Goal: Task Accomplishment & Management: Manage account settings

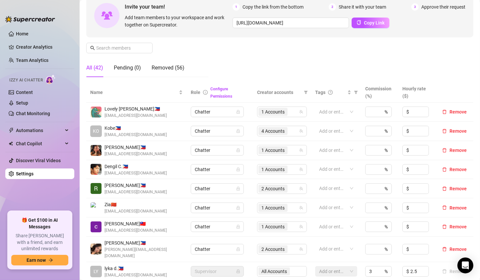
scroll to position [66, 0]
click at [263, 133] on span "4 Accounts" at bounding box center [272, 130] width 23 height 7
click at [261, 130] on span "4 Accounts" at bounding box center [272, 130] width 23 height 7
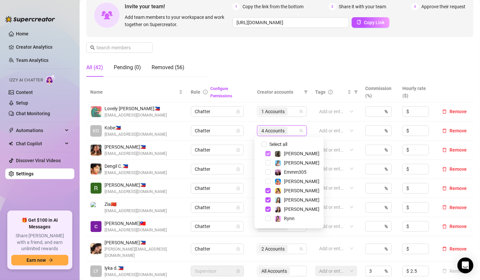
click at [267, 154] on span "Select tree node" at bounding box center [267, 153] width 5 height 5
click at [268, 190] on span "Select tree node" at bounding box center [267, 190] width 5 height 5
click at [268, 209] on span "Select tree node" at bounding box center [267, 209] width 5 height 5
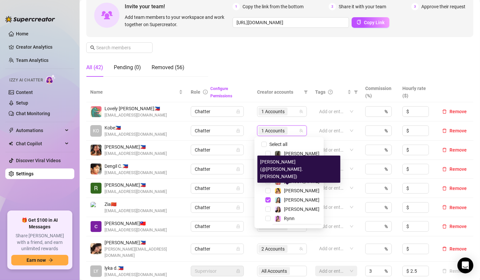
scroll to position [27, 0]
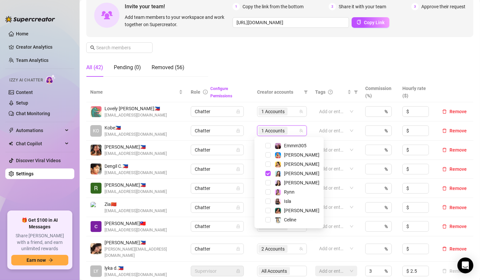
click at [306, 65] on div "Manage Team Members Manage your team members, their commission and hourly rate,…" at bounding box center [279, 26] width 387 height 111
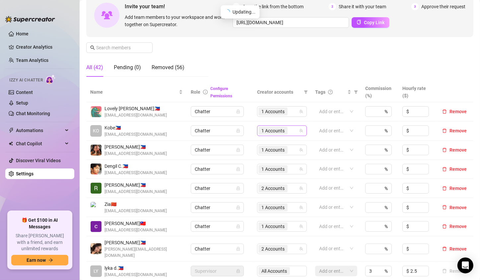
click at [270, 134] on span "1 Accounts" at bounding box center [272, 130] width 23 height 7
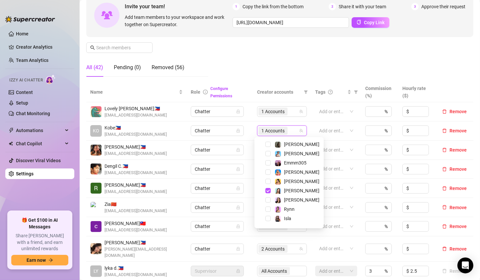
click at [274, 46] on div "Manage Team Members Manage your team members, their commission and hourly rate,…" at bounding box center [279, 26] width 387 height 111
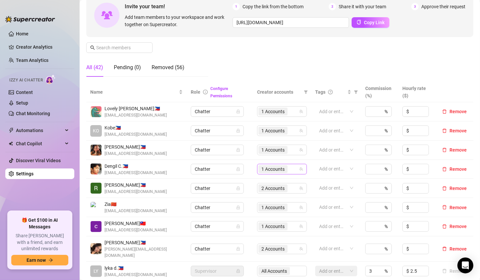
click at [265, 171] on span "1 Accounts" at bounding box center [272, 169] width 23 height 7
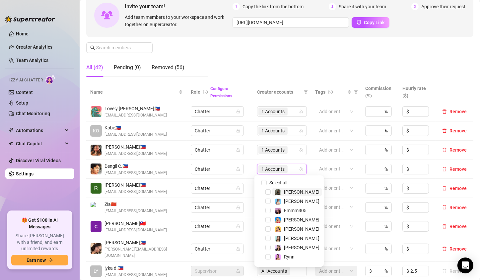
click at [281, 53] on div "Manage Team Members Manage your team members, their commission and hourly rate,…" at bounding box center [279, 26] width 387 height 111
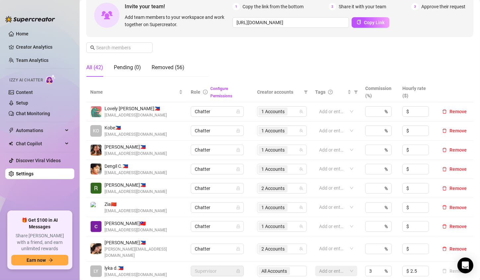
scroll to position [99, 0]
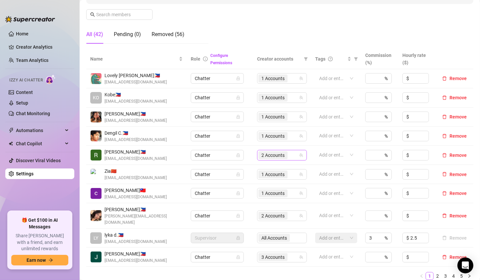
click at [262, 157] on span "2 Accounts" at bounding box center [272, 155] width 23 height 7
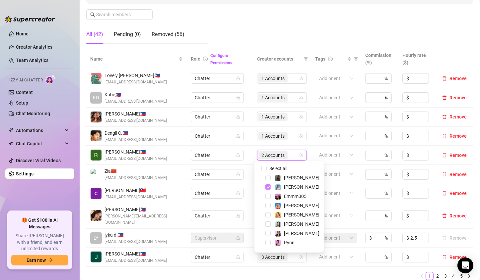
click at [267, 188] on span "Select tree node" at bounding box center [267, 187] width 5 height 5
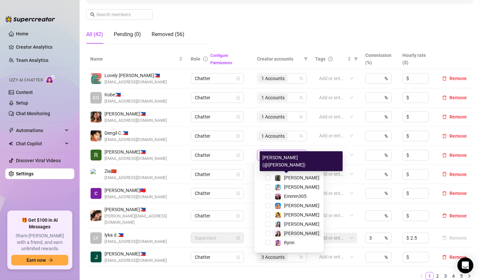
scroll to position [27, 0]
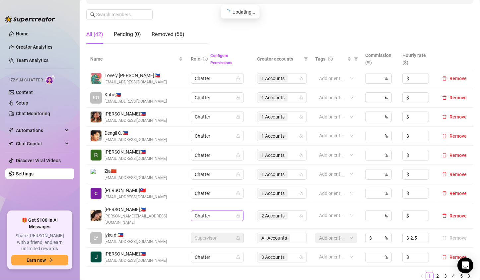
scroll to position [133, 0]
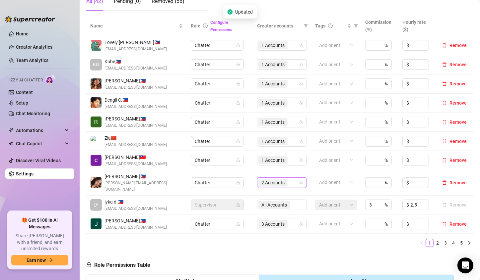
click at [261, 181] on span "2 Accounts" at bounding box center [272, 182] width 23 height 7
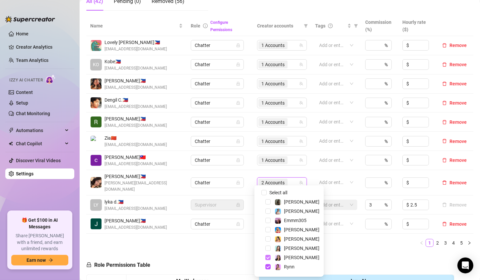
click at [267, 258] on span "Select tree node" at bounding box center [267, 257] width 5 height 5
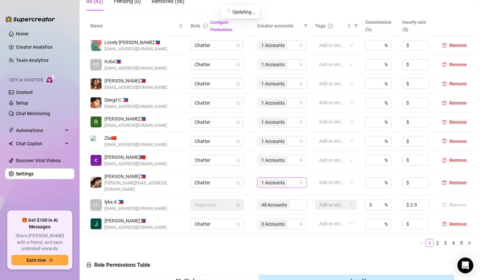
click at [264, 179] on span "1 Accounts" at bounding box center [272, 182] width 23 height 7
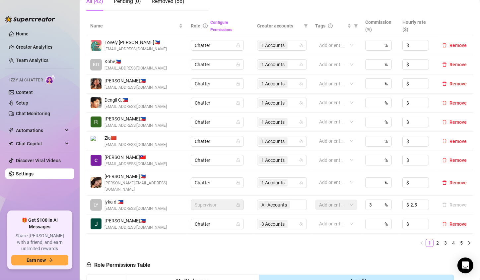
click at [267, 185] on td "1 Accounts" at bounding box center [282, 183] width 58 height 26
click at [271, 181] on span "1 Accounts" at bounding box center [272, 182] width 23 height 7
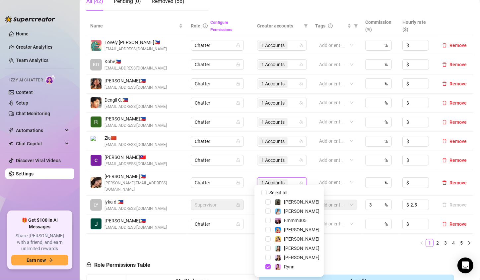
click at [342, 243] on div "Name Role Configure Permissions Creator accounts Tags Commission (%) Hourly rat…" at bounding box center [279, 134] width 387 height 237
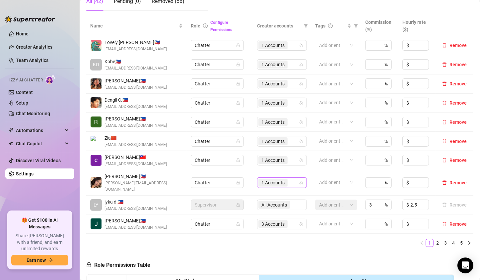
click at [270, 183] on div "1 Accounts" at bounding box center [273, 182] width 30 height 9
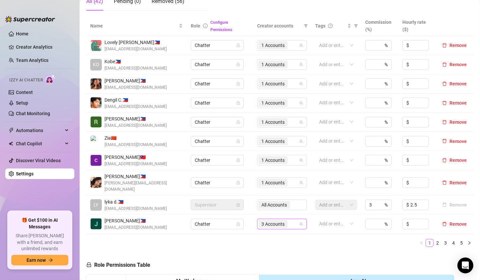
click at [267, 221] on span "3 Accounts" at bounding box center [272, 224] width 23 height 7
click at [272, 221] on span "3 Accounts" at bounding box center [272, 224] width 23 height 7
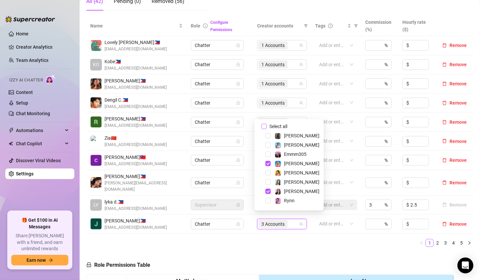
click at [265, 126] on input "Select all" at bounding box center [263, 126] width 5 height 5
click at [265, 154] on span "Select tree node" at bounding box center [267, 154] width 5 height 5
click at [262, 129] on input "Select all" at bounding box center [263, 126] width 5 height 5
click at [263, 128] on input "Select all" at bounding box center [263, 126] width 5 height 5
checkbox input "false"
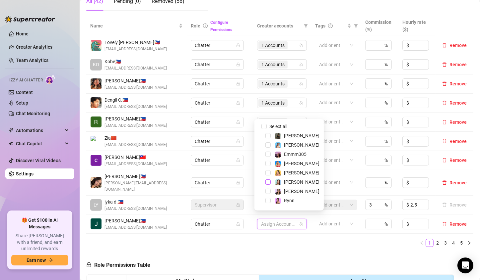
click at [266, 183] on span "Select tree node" at bounding box center [267, 182] width 5 height 5
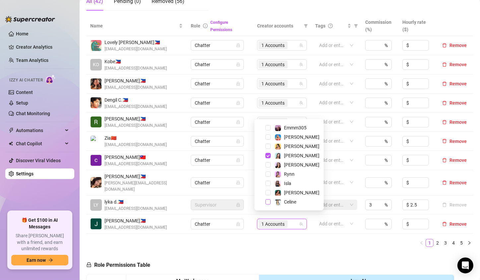
click at [268, 203] on span "Select tree node" at bounding box center [267, 202] width 5 height 5
click at [269, 146] on span "Select tree node" at bounding box center [267, 146] width 5 height 5
click at [266, 139] on span "Select tree node" at bounding box center [267, 137] width 5 height 5
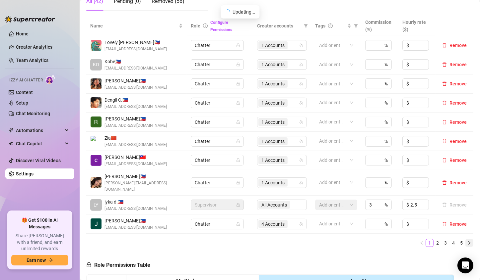
click at [467, 241] on icon "right" at bounding box center [469, 243] width 4 height 4
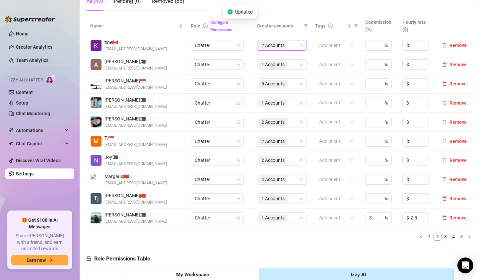
click at [263, 43] on span "2 Accounts" at bounding box center [272, 45] width 23 height 7
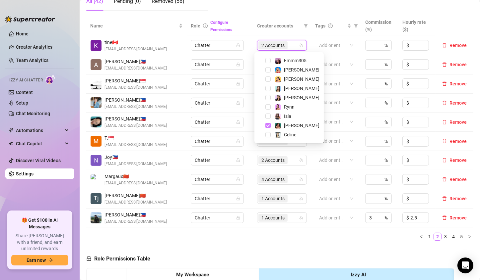
click at [267, 126] on span "Select tree node" at bounding box center [267, 125] width 5 height 5
click at [305, 245] on div "Name Role Configure Permissions Creator accounts Tags Commission (%) Hourly rat…" at bounding box center [279, 131] width 387 height 230
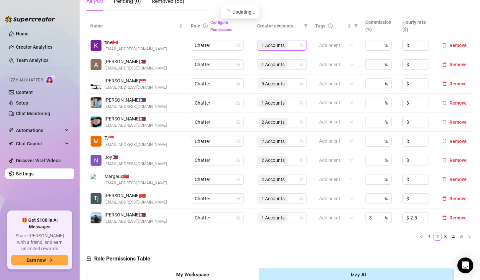
click at [264, 46] on span "1 Accounts" at bounding box center [272, 45] width 23 height 7
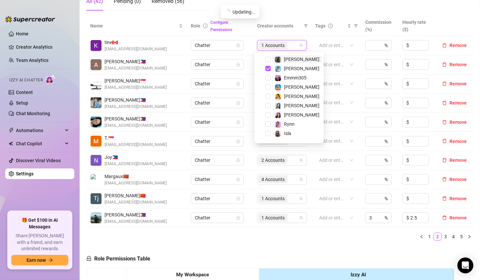
click at [295, 242] on div "Name Role Configure Permissions Creator accounts Tags Commission (%) Hourly rat…" at bounding box center [279, 131] width 387 height 230
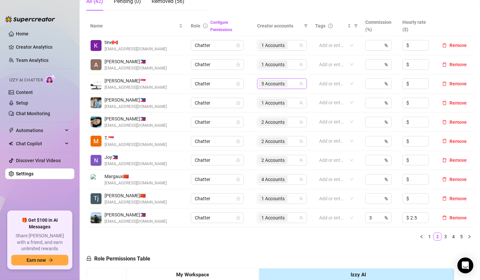
click at [268, 82] on span "5 Accounts" at bounding box center [272, 83] width 23 height 7
click at [267, 86] on span "5 Accounts" at bounding box center [272, 83] width 23 height 7
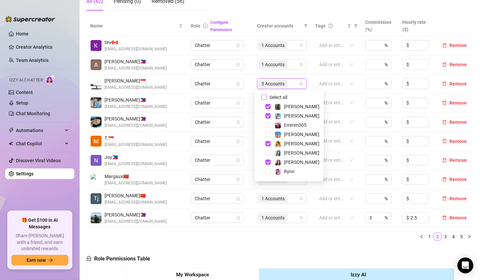
click at [264, 96] on input "Select all" at bounding box center [263, 97] width 5 height 5
checkbox input "false"
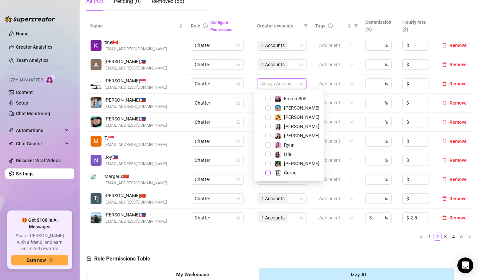
click at [267, 174] on span "Select tree node" at bounding box center [267, 172] width 5 height 5
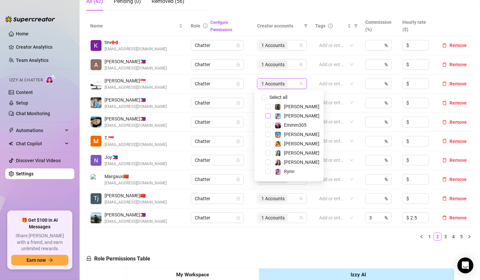
click at [269, 116] on span "Select tree node" at bounding box center [267, 115] width 5 height 5
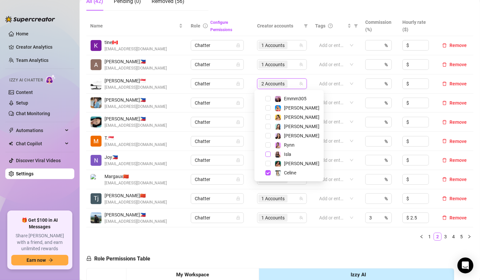
click at [266, 153] on span "Select tree node" at bounding box center [267, 154] width 5 height 5
click at [267, 127] on span "Select tree node" at bounding box center [267, 126] width 5 height 5
click at [266, 163] on span "Select tree node" at bounding box center [267, 163] width 5 height 5
click at [313, 245] on div "Name Role Configure Permissions Creator accounts Tags Commission (%) Hourly rat…" at bounding box center [279, 131] width 387 height 230
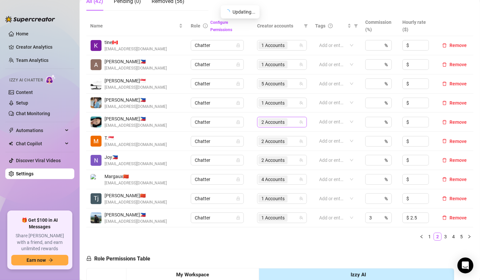
click at [270, 121] on span "2 Accounts" at bounding box center [272, 122] width 23 height 7
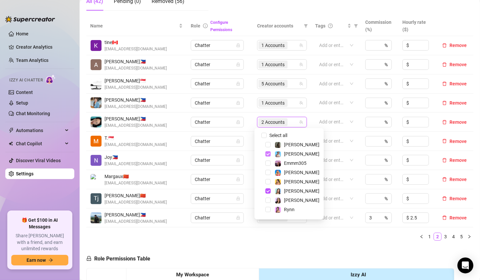
click at [267, 153] on span "Select tree node" at bounding box center [267, 153] width 5 height 5
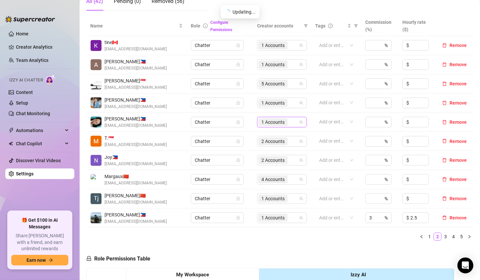
click at [266, 122] on span "1 Accounts" at bounding box center [272, 122] width 23 height 7
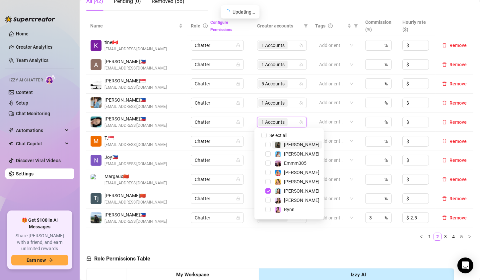
click at [312, 239] on ul "1 2 3 4 5" at bounding box center [279, 237] width 387 height 8
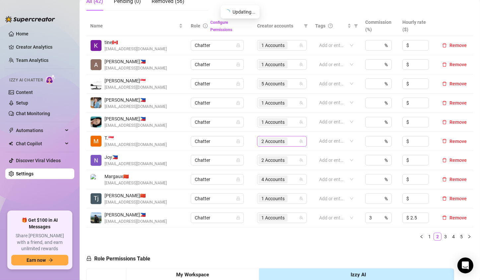
click at [266, 139] on span "2 Accounts" at bounding box center [272, 141] width 23 height 7
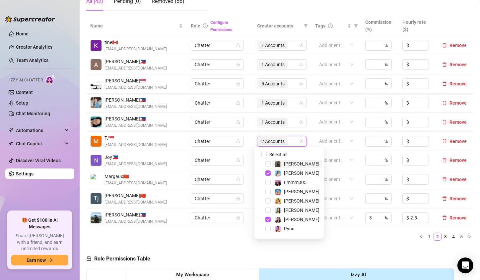
click at [266, 139] on span "2 Accounts" at bounding box center [272, 141] width 23 height 7
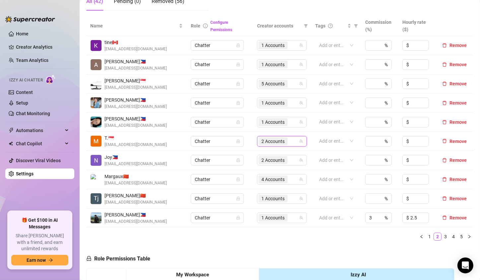
click at [266, 139] on span "2 Accounts" at bounding box center [272, 141] width 23 height 7
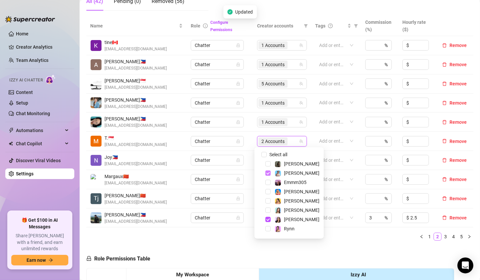
click at [266, 172] on span "Select tree node" at bounding box center [267, 173] width 5 height 5
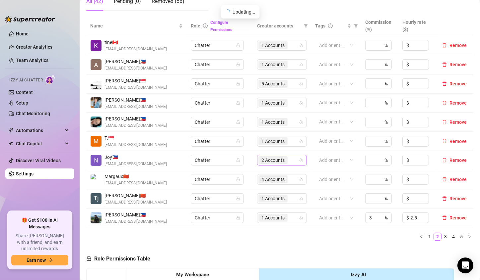
click at [267, 162] on span "2 Accounts" at bounding box center [272, 160] width 23 height 7
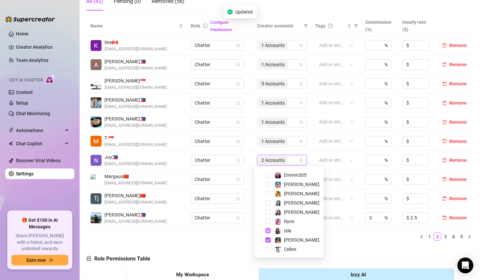
click at [267, 230] on span "Select tree node" at bounding box center [267, 230] width 5 height 5
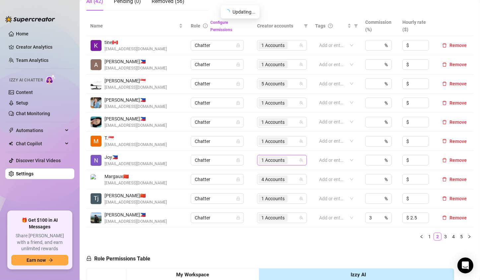
click at [275, 162] on span "1 Accounts" at bounding box center [272, 160] width 23 height 7
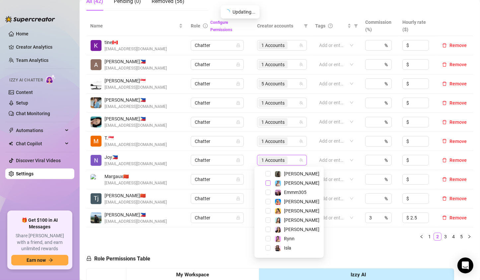
click at [268, 184] on span "Select tree node" at bounding box center [267, 183] width 5 height 5
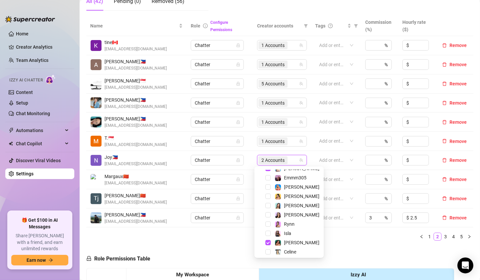
scroll to position [27, 0]
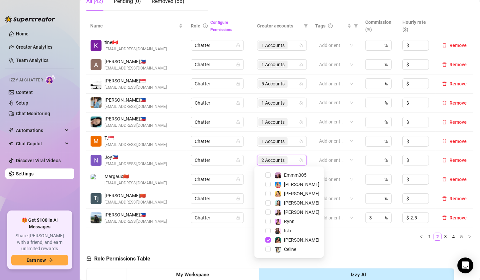
click at [351, 244] on div "Name Role Configure Permissions Creator accounts Tags Commission (%) Hourly rat…" at bounding box center [279, 131] width 387 height 230
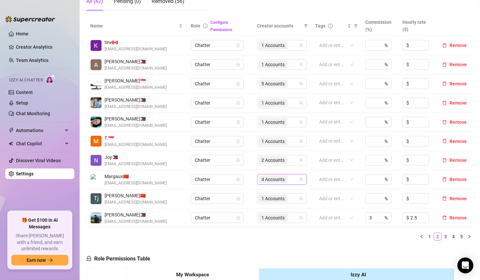
click at [268, 178] on span "4 Accounts" at bounding box center [272, 179] width 23 height 7
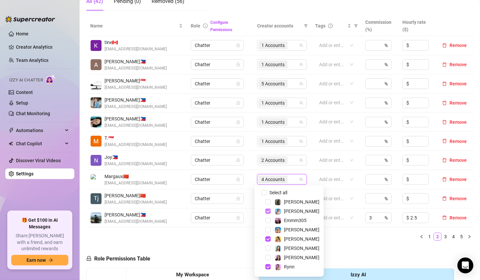
click at [268, 211] on span "Select tree node" at bounding box center [267, 211] width 5 height 5
click at [266, 239] on span "Select tree node" at bounding box center [267, 239] width 5 height 5
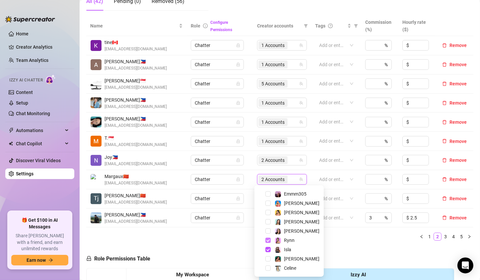
click at [266, 241] on span "Select tree node" at bounding box center [267, 240] width 5 height 5
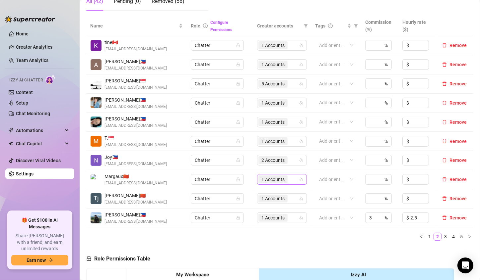
click at [264, 177] on span "1 Accounts" at bounding box center [272, 179] width 23 height 7
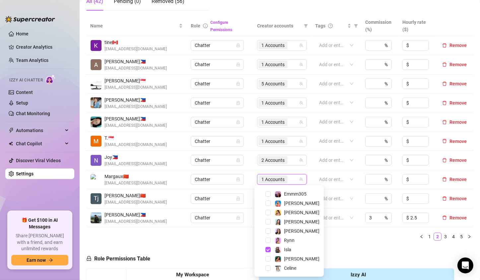
scroll to position [9, 0]
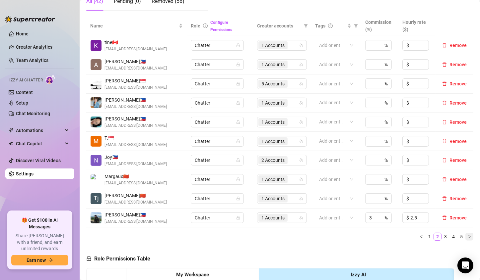
click at [467, 237] on icon "right" at bounding box center [469, 237] width 4 height 4
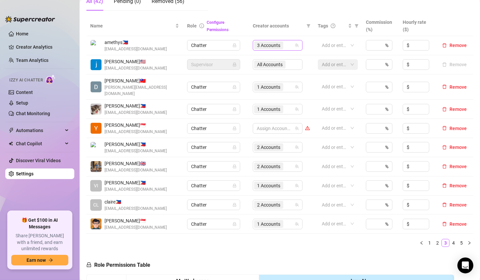
click at [269, 46] on span "3 Accounts" at bounding box center [268, 45] width 23 height 7
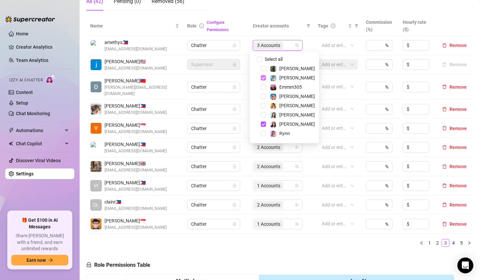
click at [262, 77] on span "Select tree node" at bounding box center [263, 77] width 5 height 5
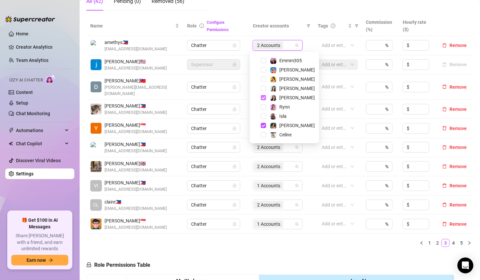
click at [263, 96] on span "Select tree node" at bounding box center [263, 97] width 5 height 5
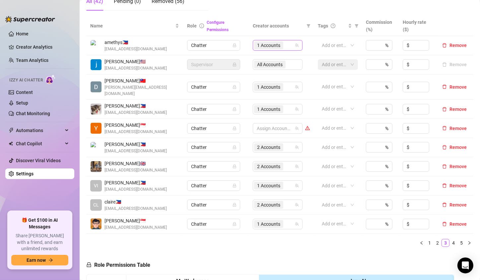
click at [267, 48] on span "1 Accounts" at bounding box center [268, 45] width 23 height 7
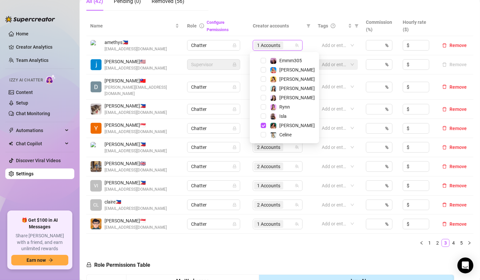
click at [294, 245] on div "Name Role Configure Permissions Creator accounts Tags Commission (%) Hourly rat…" at bounding box center [279, 134] width 387 height 237
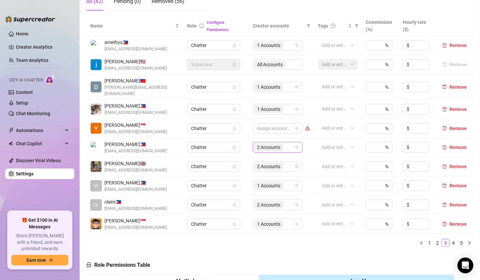
click at [266, 144] on span "2 Accounts" at bounding box center [268, 147] width 23 height 7
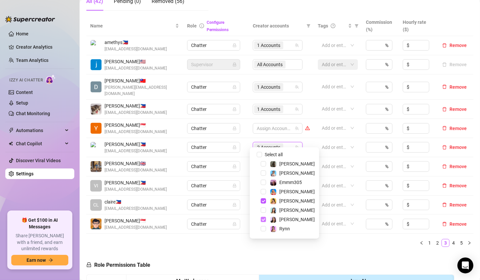
click at [264, 221] on span "Select tree node" at bounding box center [263, 219] width 5 height 5
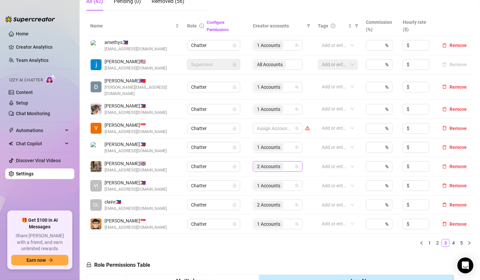
click at [261, 163] on span "2 Accounts" at bounding box center [268, 166] width 23 height 7
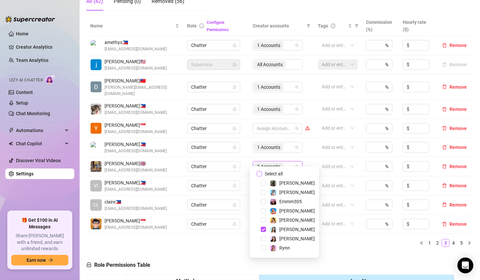
click at [259, 174] on input "Select all" at bounding box center [259, 173] width 5 height 5
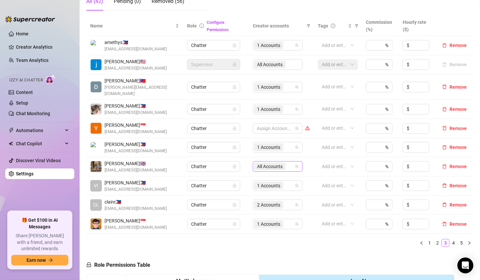
click at [261, 163] on span "All Accounts" at bounding box center [270, 166] width 26 height 7
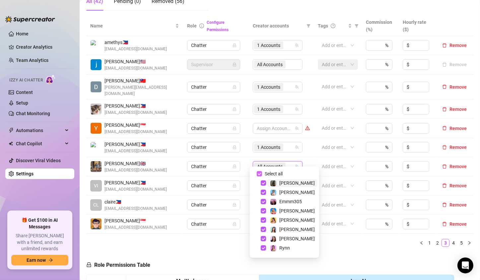
click at [258, 172] on input "Select all" at bounding box center [259, 173] width 5 height 5
checkbox input "false"
click at [263, 211] on span "Select tree node" at bounding box center [263, 210] width 5 height 5
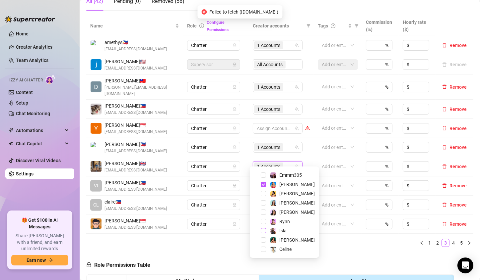
click at [264, 231] on span "Select tree node" at bounding box center [263, 230] width 5 height 5
click at [264, 205] on span "Select tree node" at bounding box center [263, 203] width 5 height 5
click at [264, 222] on span "Select tree node" at bounding box center [263, 221] width 5 height 5
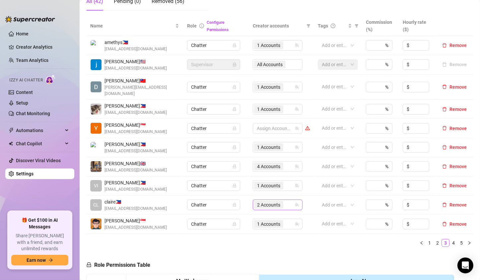
click at [267, 202] on span "2 Accounts" at bounding box center [268, 205] width 23 height 7
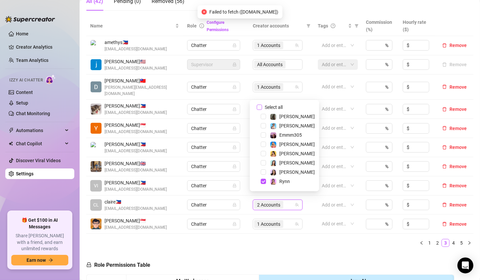
click at [260, 108] on input "Select all" at bounding box center [259, 107] width 5 height 5
checkbox input "false"
click at [263, 117] on span "Select tree node" at bounding box center [263, 116] width 5 height 5
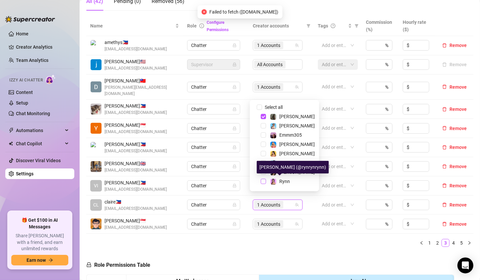
click at [264, 182] on span "Select tree node" at bounding box center [263, 181] width 5 height 5
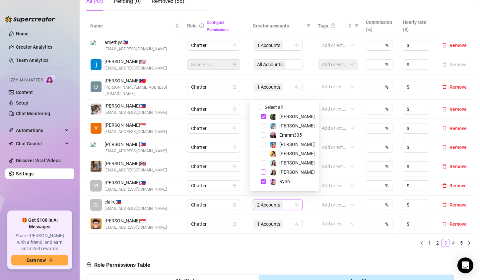
click at [261, 173] on span "Select tree node" at bounding box center [263, 172] width 5 height 5
click at [263, 153] on span "Select tree node" at bounding box center [263, 153] width 5 height 5
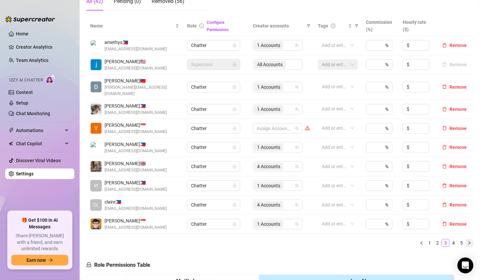
click at [465, 239] on button "button" at bounding box center [469, 243] width 8 height 8
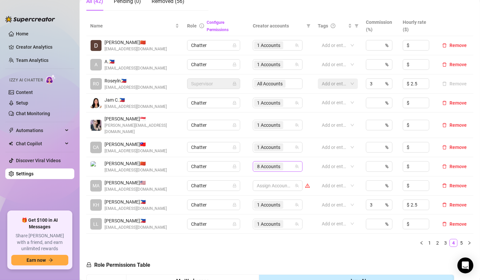
click at [265, 163] on span "8 Accounts" at bounding box center [268, 166] width 23 height 7
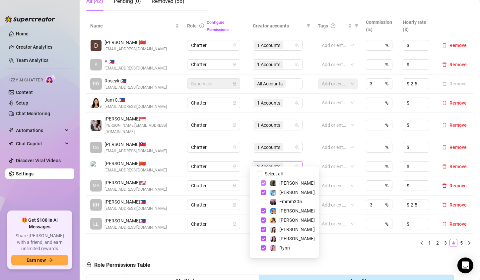
click at [262, 183] on span "Select tree node" at bounding box center [263, 183] width 5 height 5
click at [263, 211] on span "Select tree node" at bounding box center [263, 210] width 5 height 5
click at [262, 230] on span "Select tree node" at bounding box center [263, 229] width 5 height 5
click at [264, 239] on span "Select tree node" at bounding box center [263, 238] width 5 height 5
click at [264, 248] on span "Select tree node" at bounding box center [263, 248] width 5 height 5
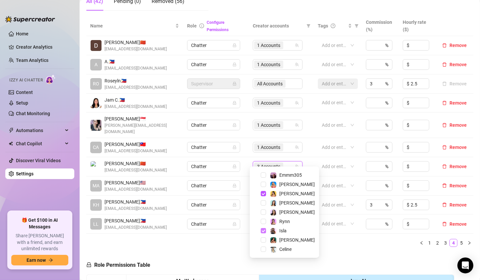
click at [262, 231] on span "Select tree node" at bounding box center [263, 230] width 5 height 5
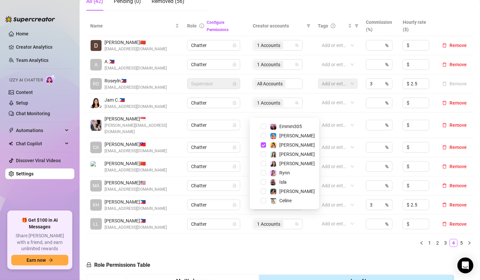
scroll to position [66, 0]
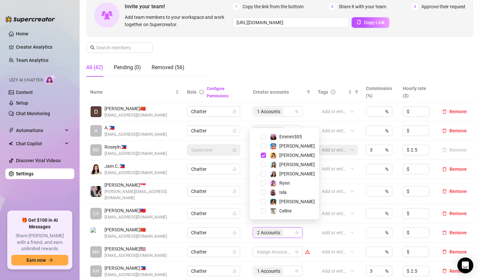
click at [282, 62] on div "Manage Team Members Manage your team members, their commission and hourly rate,…" at bounding box center [279, 26] width 387 height 111
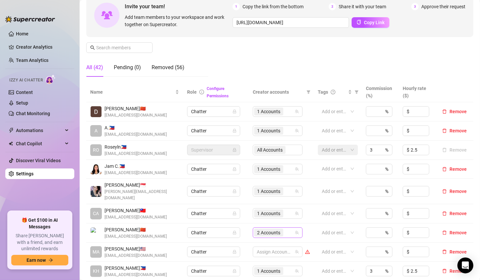
click at [263, 229] on span "2 Accounts" at bounding box center [268, 232] width 23 height 7
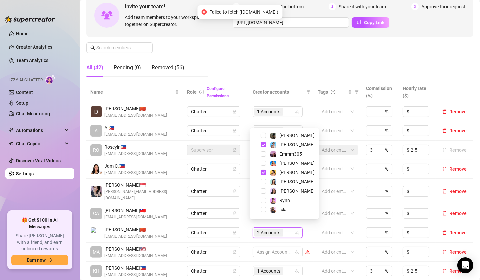
scroll to position [0, 0]
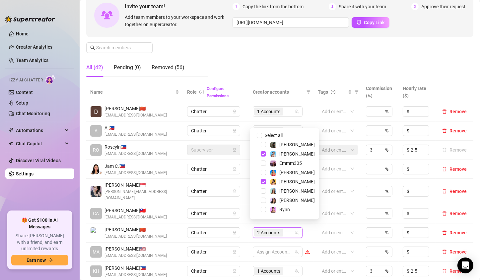
click at [285, 52] on div "Manage Team Members Manage your team members, their commission and hourly rate,…" at bounding box center [279, 26] width 387 height 111
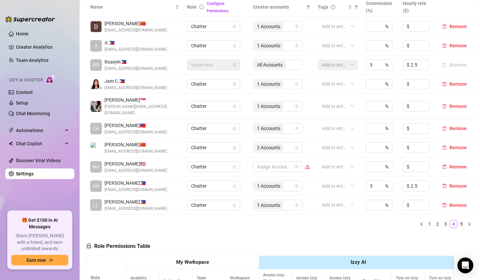
scroll to position [158, 0]
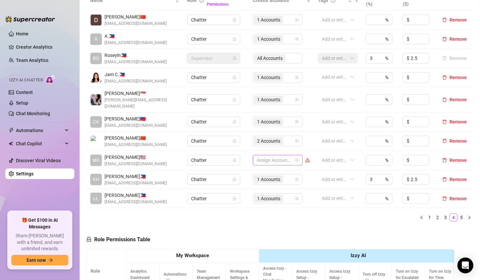
click at [264, 156] on div at bounding box center [274, 160] width 40 height 9
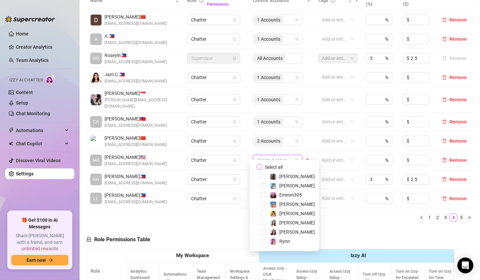
click at [259, 170] on input "Select all" at bounding box center [259, 167] width 5 height 5
checkbox input "false"
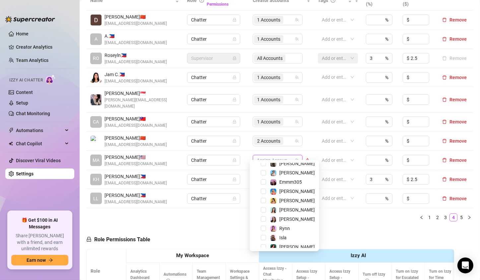
scroll to position [27, 0]
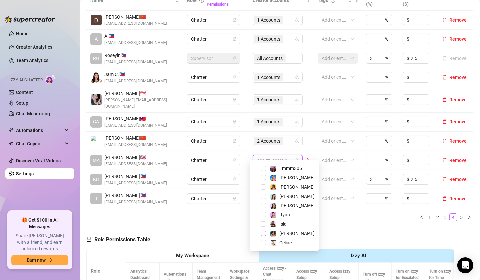
click at [264, 233] on span "Select tree node" at bounding box center [263, 233] width 5 height 5
click at [262, 216] on span "Select tree node" at bounding box center [263, 214] width 5 height 5
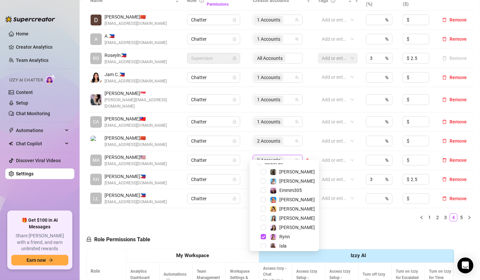
scroll to position [0, 0]
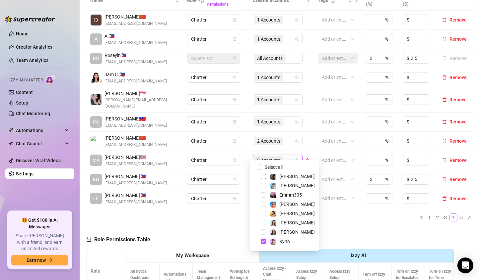
click at [262, 177] on span "Select tree node" at bounding box center [263, 176] width 5 height 5
click at [264, 232] on span "Select tree node" at bounding box center [263, 232] width 5 height 5
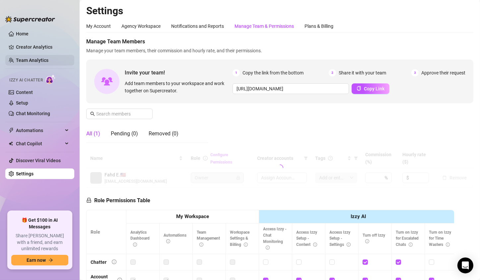
click at [47, 61] on link "Team Analytics" at bounding box center [32, 60] width 32 height 5
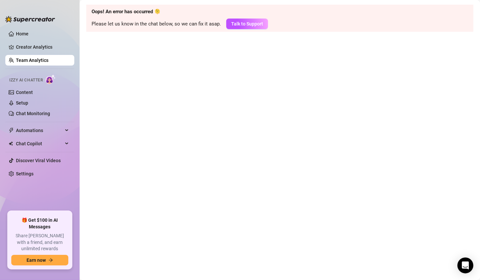
click at [37, 58] on link "Team Analytics" at bounding box center [32, 60] width 32 height 5
click at [225, 84] on main "Oops! An error has occurred 🫠 Please let us know in the chat below, so we can f…" at bounding box center [280, 140] width 400 height 280
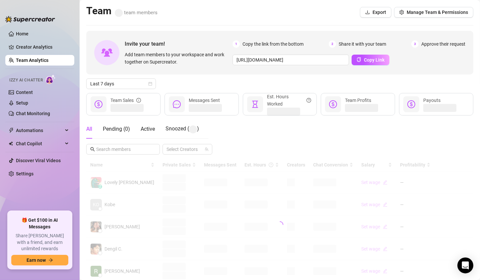
click at [235, 185] on div at bounding box center [279, 225] width 387 height 133
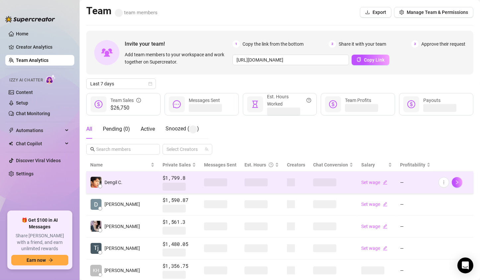
click at [244, 179] on span at bounding box center [255, 183] width 23 height 8
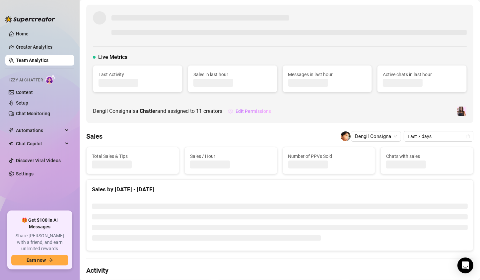
click at [259, 111] on span "Edit Permissions" at bounding box center [252, 111] width 35 height 5
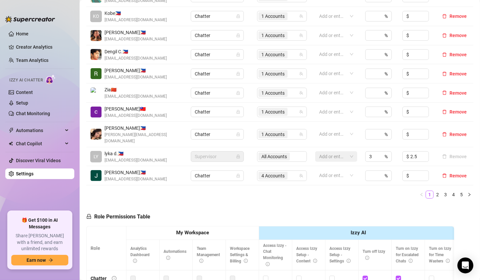
scroll to position [202, 0]
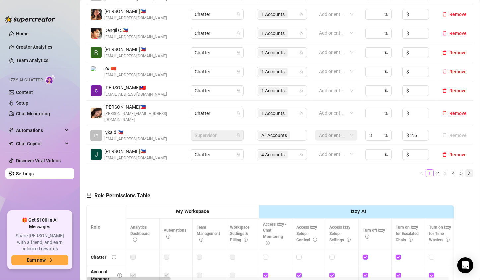
click at [467, 172] on icon "right" at bounding box center [469, 174] width 4 height 4
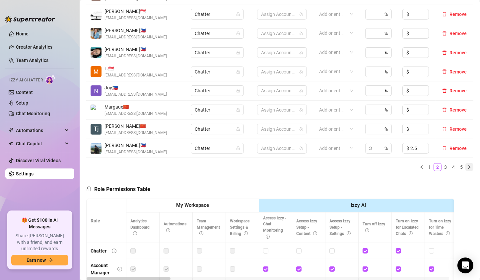
click at [467, 167] on icon "right" at bounding box center [469, 167] width 4 height 4
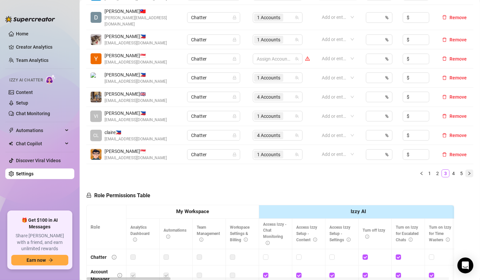
click at [467, 172] on icon "right" at bounding box center [469, 174] width 4 height 4
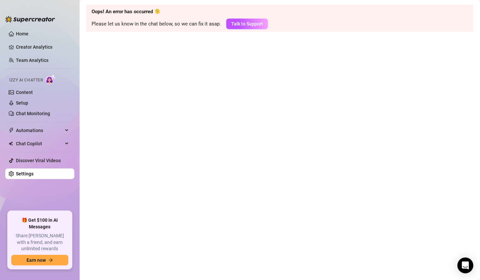
scroll to position [0, 0]
click at [26, 60] on link "Team Analytics" at bounding box center [32, 60] width 32 height 5
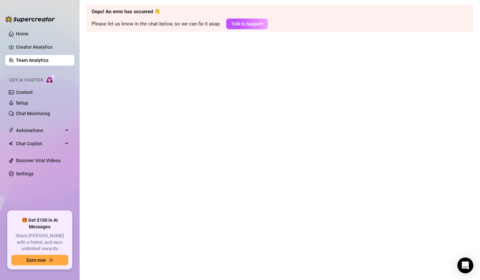
click at [26, 60] on link "Team Analytics" at bounding box center [32, 60] width 32 height 5
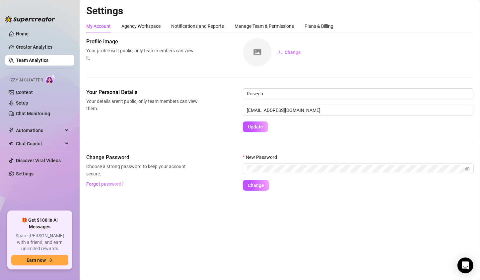
click at [34, 60] on link "Team Analytics" at bounding box center [32, 60] width 32 height 5
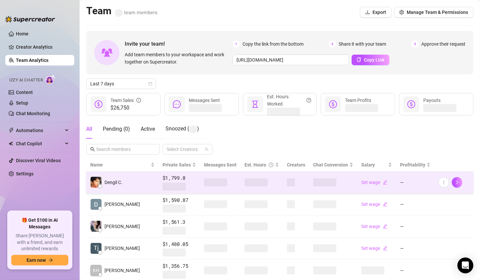
click at [244, 184] on span at bounding box center [255, 183] width 23 height 8
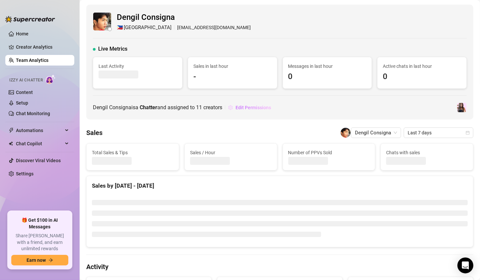
click at [248, 111] on button "Edit Permissions" at bounding box center [249, 107] width 43 height 11
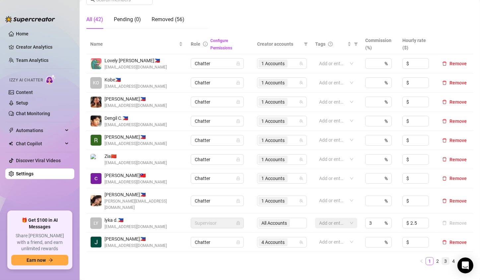
scroll to position [133, 0]
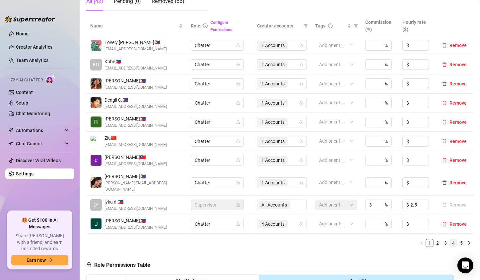
click at [449, 240] on link "4" at bounding box center [452, 243] width 7 height 7
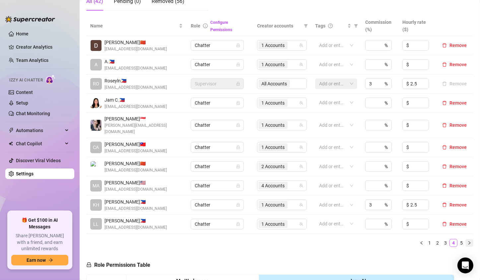
click at [468, 242] on icon "right" at bounding box center [469, 243] width 2 height 3
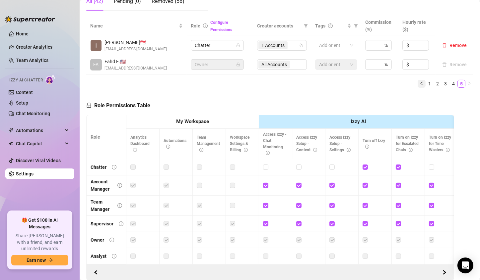
click at [419, 85] on icon "left" at bounding box center [421, 84] width 4 height 4
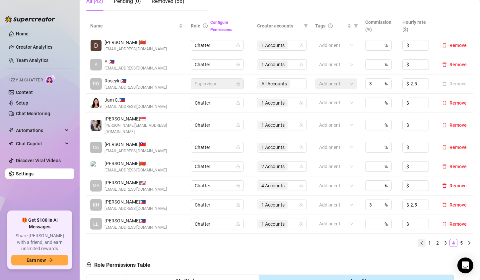
click at [418, 239] on button "button" at bounding box center [421, 243] width 8 height 8
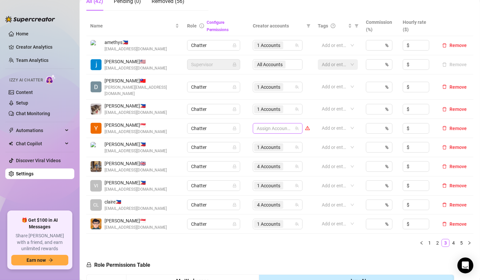
click at [265, 124] on div at bounding box center [274, 128] width 40 height 9
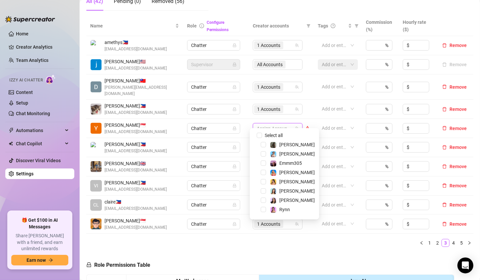
scroll to position [27, 0]
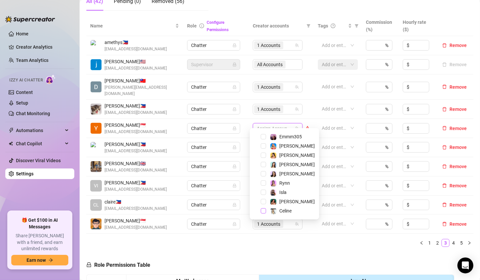
click at [263, 211] on span "Select tree node" at bounding box center [263, 210] width 5 height 5
click at [263, 174] on span "Select tree node" at bounding box center [263, 173] width 5 height 5
click at [264, 155] on span "Select tree node" at bounding box center [263, 155] width 5 height 5
click at [264, 202] on span "Select tree node" at bounding box center [263, 201] width 5 height 5
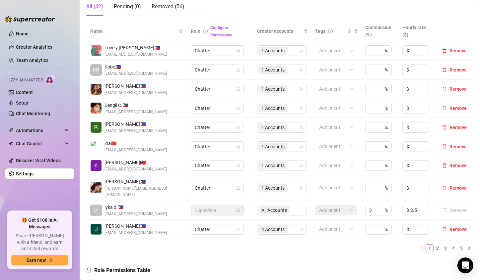
scroll to position [133, 0]
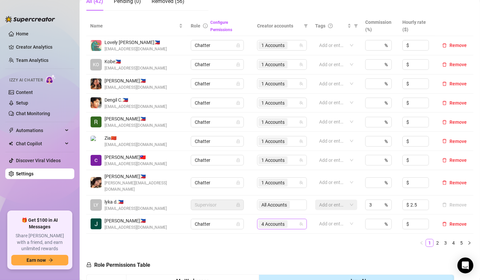
click at [266, 221] on span "4 Accounts" at bounding box center [272, 224] width 23 height 7
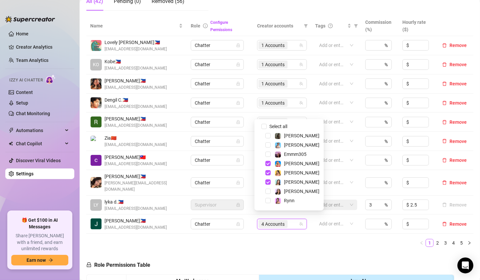
scroll to position [27, 0]
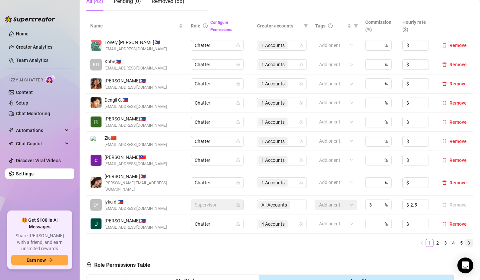
click at [465, 239] on button "button" at bounding box center [469, 243] width 8 height 8
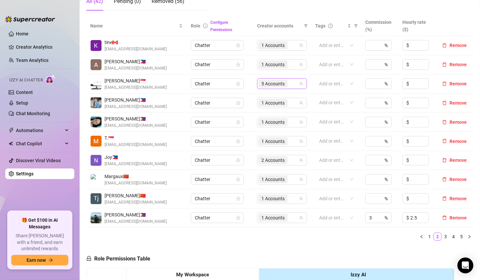
click at [272, 85] on span "5 Accounts" at bounding box center [272, 83] width 23 height 7
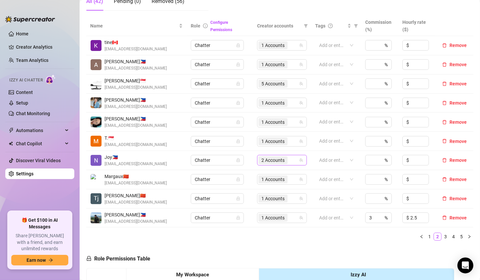
click at [263, 160] on span "2 Accounts" at bounding box center [272, 160] width 23 height 7
click at [465, 239] on button "button" at bounding box center [469, 237] width 8 height 8
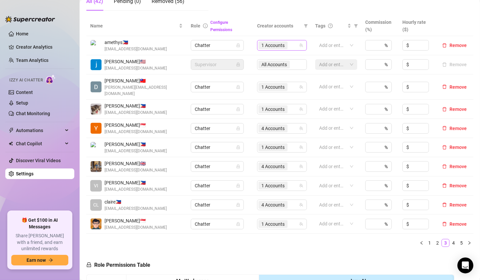
click at [266, 41] on div "1 Accounts" at bounding box center [273, 45] width 30 height 9
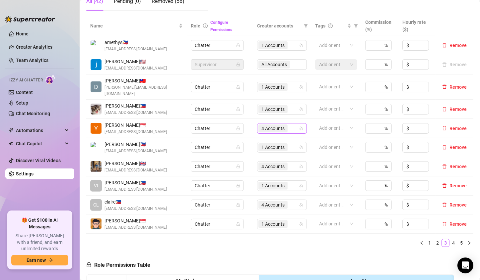
click at [265, 125] on span "4 Accounts" at bounding box center [272, 128] width 23 height 7
click at [311, 242] on div "Name Role Configure Permissions Creator accounts Tags Commission (%) Hourly rat…" at bounding box center [279, 134] width 387 height 237
click at [270, 163] on span "4 Accounts" at bounding box center [272, 166] width 23 height 7
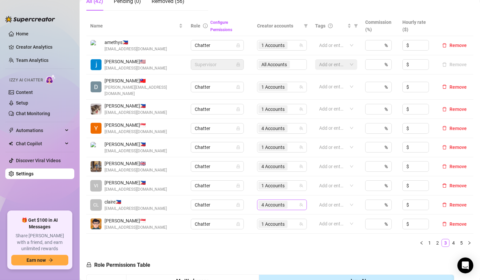
click at [263, 202] on span "4 Accounts" at bounding box center [272, 205] width 23 height 7
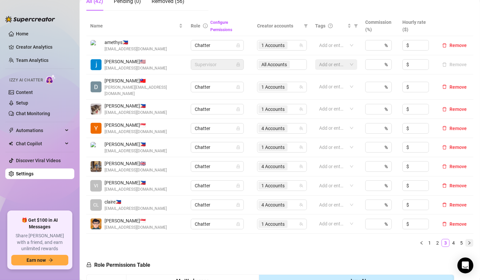
click at [467, 241] on icon "right" at bounding box center [469, 243] width 4 height 4
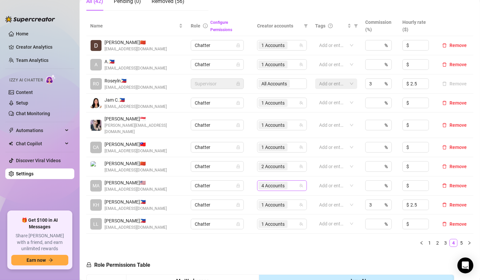
click at [271, 183] on span "4 Accounts" at bounding box center [272, 186] width 29 height 8
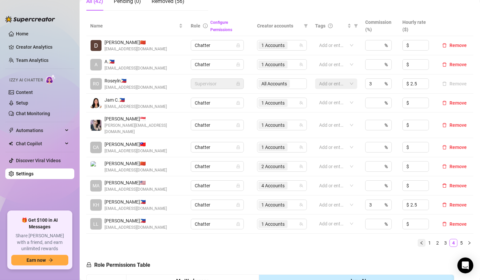
click at [417, 239] on button "button" at bounding box center [421, 243] width 8 height 8
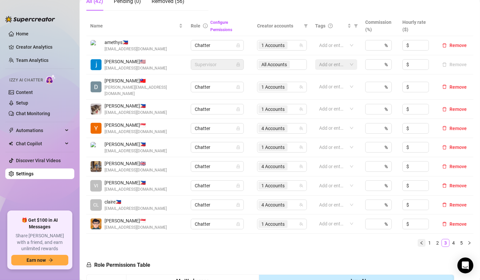
click at [417, 239] on button "button" at bounding box center [421, 243] width 8 height 8
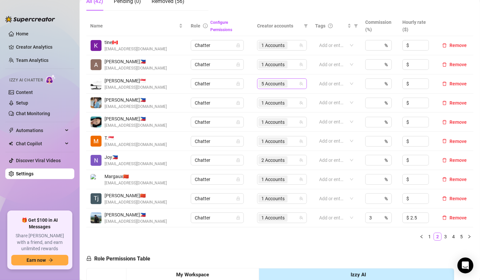
click at [265, 86] on span "5 Accounts" at bounding box center [272, 83] width 23 height 7
